Goal: Find specific page/section: Find specific page/section

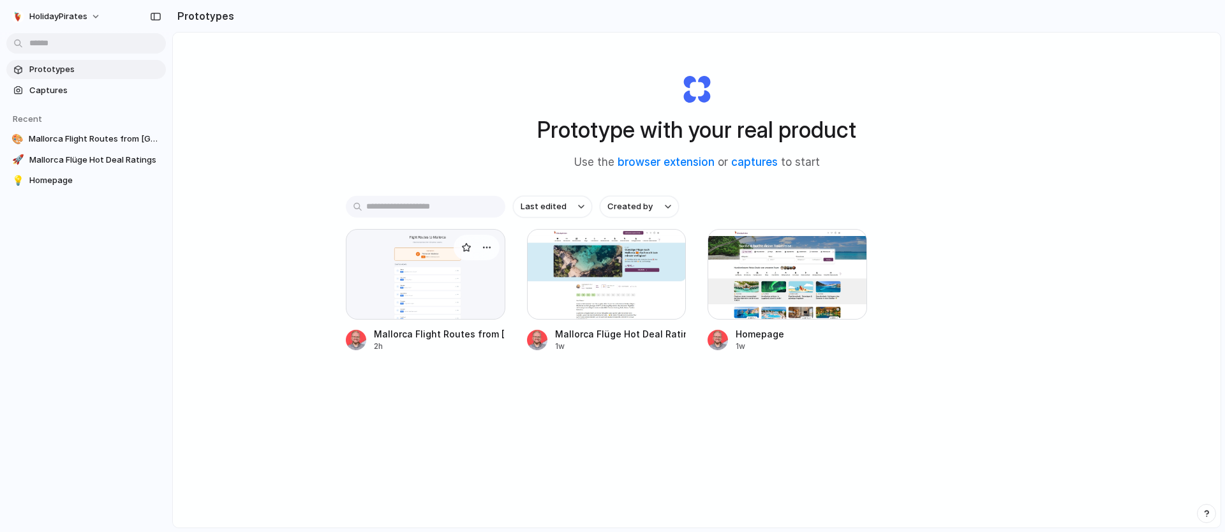
click at [401, 264] on div at bounding box center [426, 274] width 160 height 91
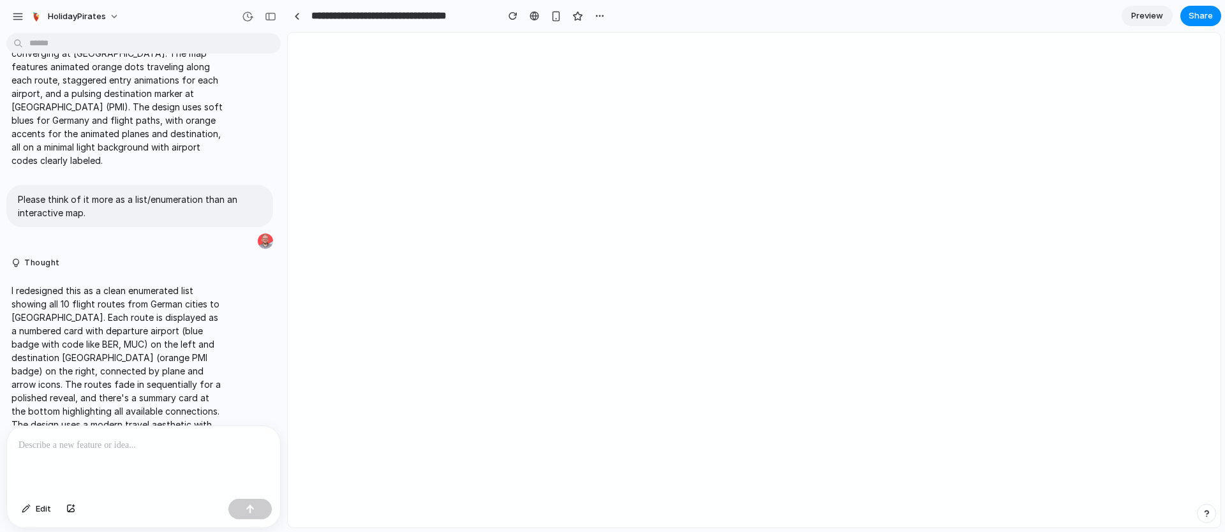
scroll to position [776, 0]
